Goal: Task Accomplishment & Management: Complete application form

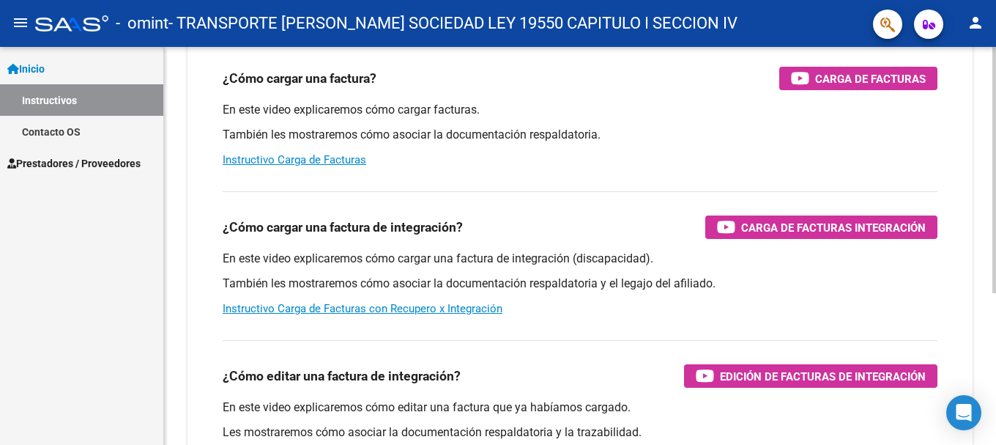
scroll to position [245, 0]
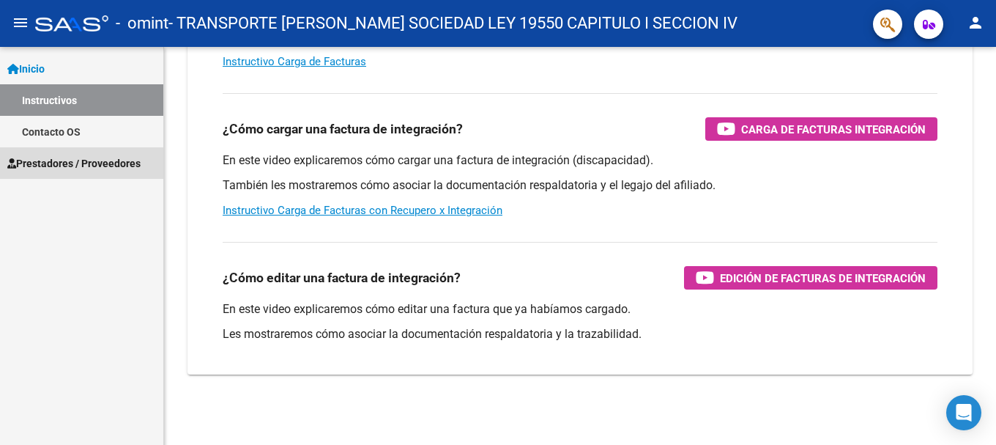
click at [58, 163] on span "Prestadores / Proveedores" at bounding box center [73, 163] width 133 height 16
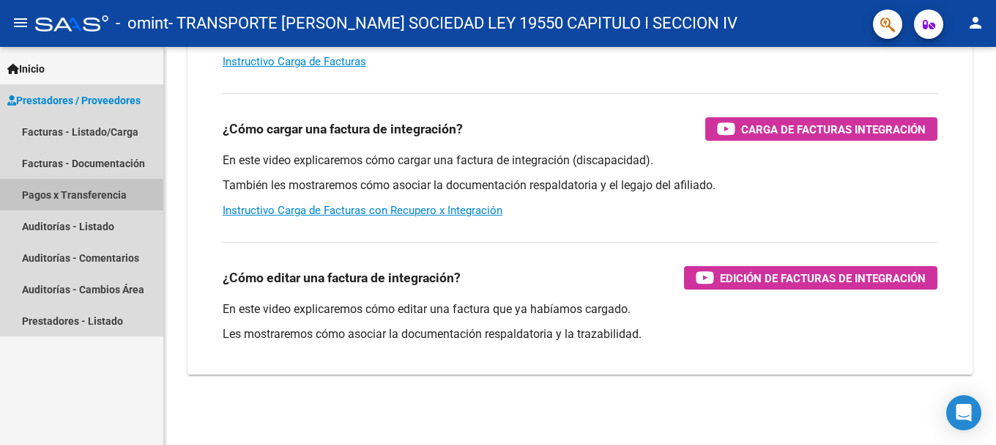
click at [60, 194] on link "Pagos x Transferencia" at bounding box center [81, 194] width 163 height 31
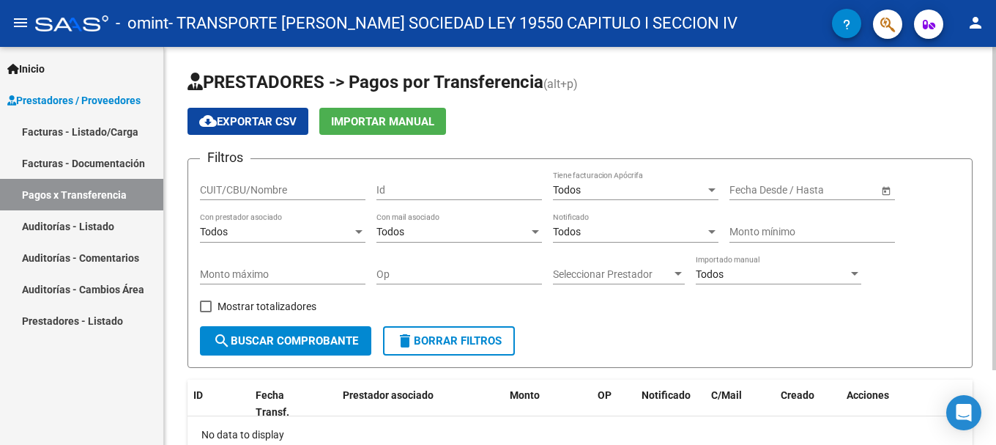
scroll to position [92, 0]
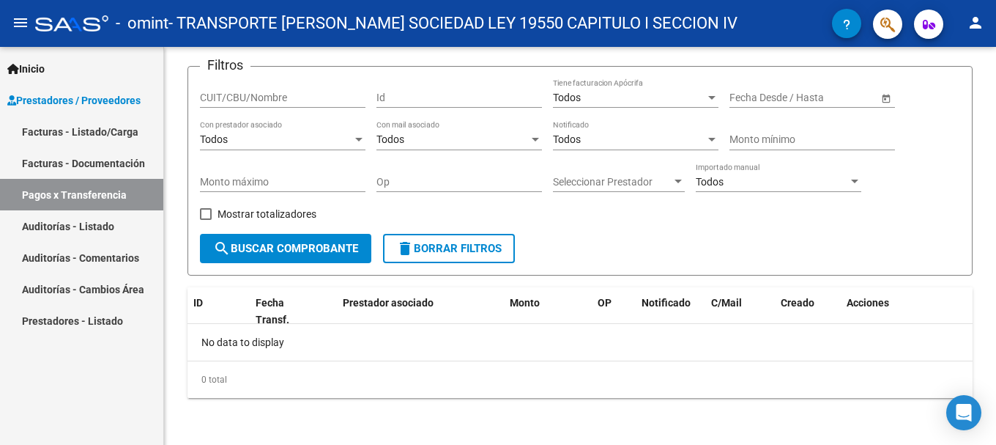
click at [53, 97] on span "Prestadores / Proveedores" at bounding box center [73, 100] width 133 height 16
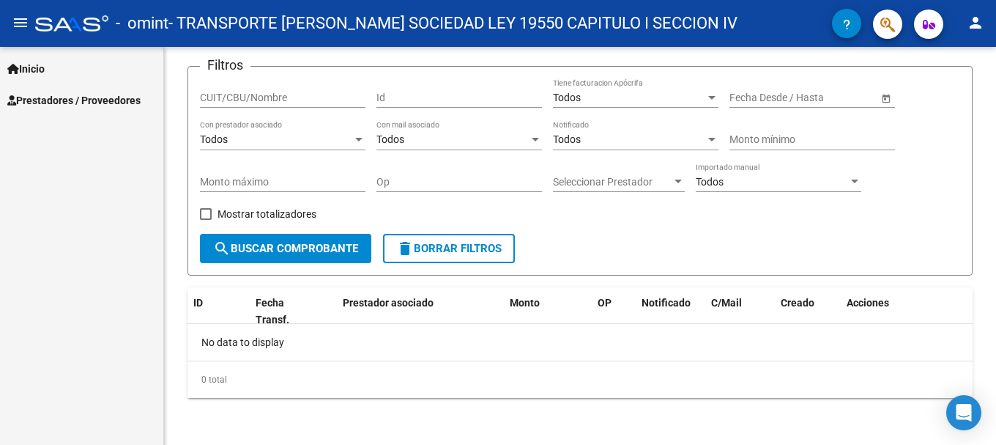
click at [58, 102] on span "Prestadores / Proveedores" at bounding box center [73, 100] width 133 height 16
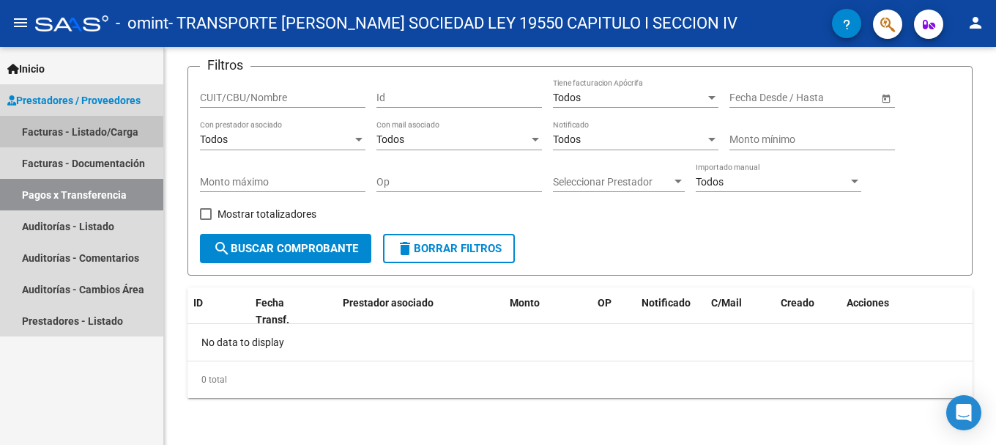
click at [57, 131] on link "Facturas - Listado/Carga" at bounding box center [81, 131] width 163 height 31
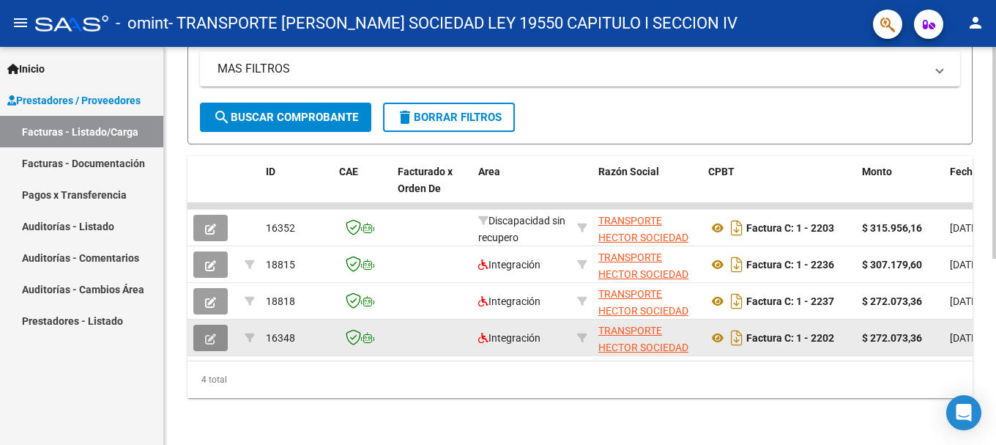
click at [205, 333] on icon "button" at bounding box center [210, 338] width 11 height 11
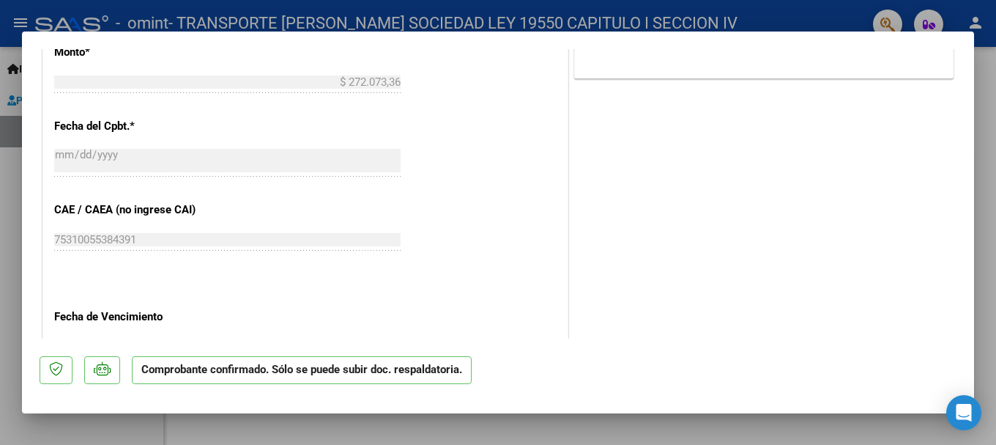
scroll to position [1084, 0]
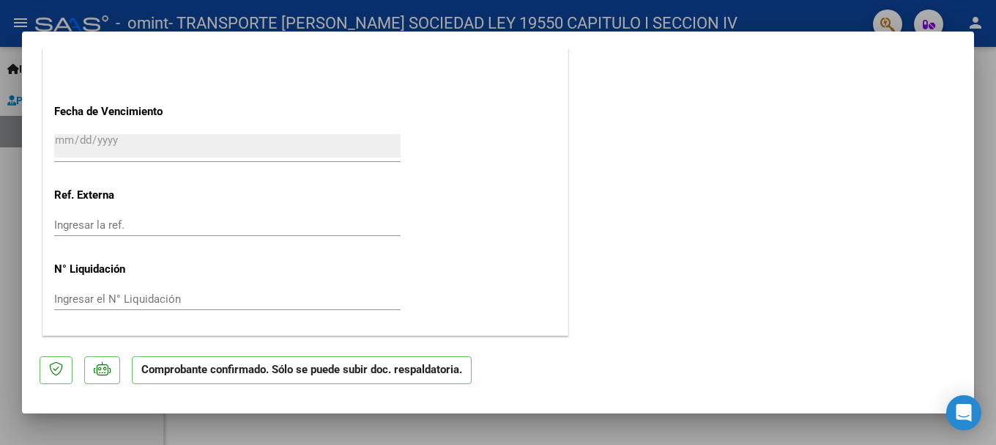
click at [6, 76] on div at bounding box center [498, 222] width 996 height 445
type input "$ 0,00"
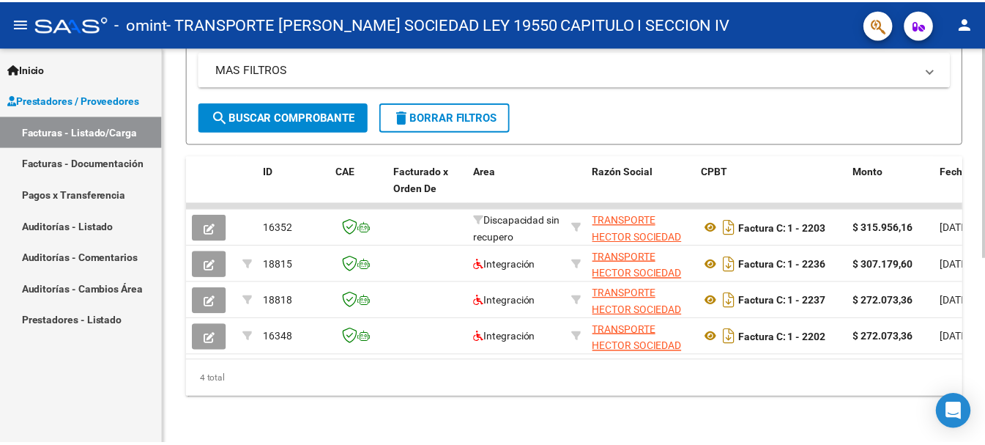
scroll to position [129, 0]
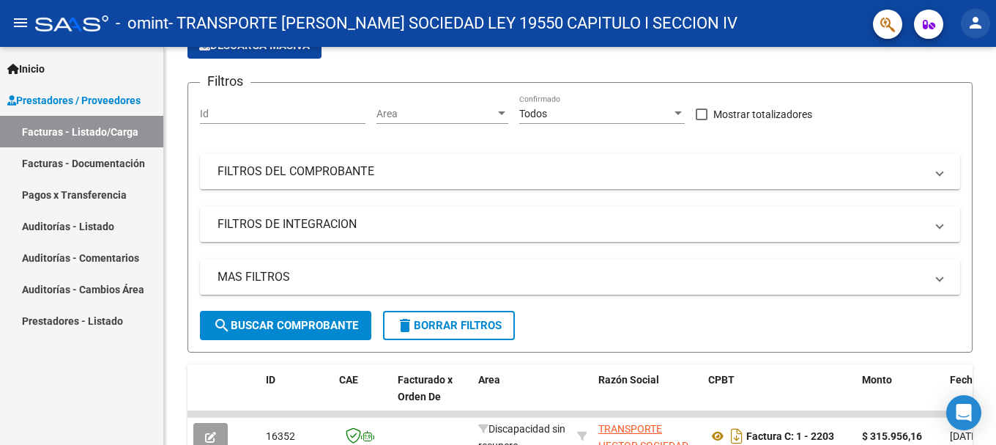
click at [982, 24] on mat-icon "person" at bounding box center [976, 23] width 18 height 18
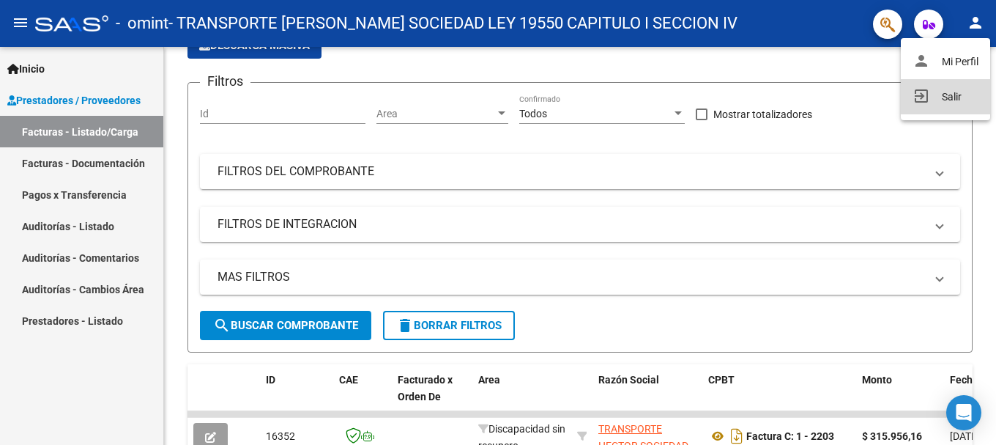
click at [941, 104] on button "exit_to_app Salir" at bounding box center [945, 96] width 89 height 35
